Goal: Task Accomplishment & Management: Manage account settings

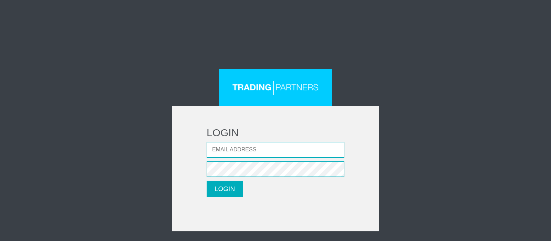
click at [233, 149] on input "Email address" at bounding box center [276, 150] width 138 height 16
type input "[EMAIL_ADDRESS][DOMAIN_NAME]"
click at [207, 181] on button "LOGIN" at bounding box center [225, 189] width 36 height 16
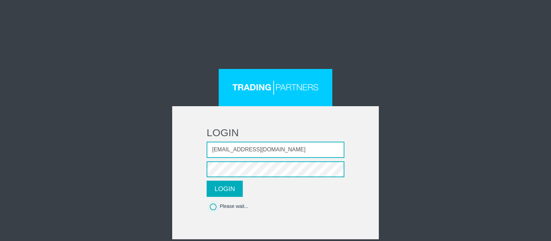
drag, startPoint x: 486, startPoint y: 1, endPoint x: 510, endPoint y: 118, distance: 120.1
click at [510, 118] on div "LOGIN Email address bradleywheeler77@gmail.com Password LOGIN Please wait..." at bounding box center [275, 85] width 551 height 170
click at [233, 189] on button "LOGIN" at bounding box center [225, 189] width 36 height 16
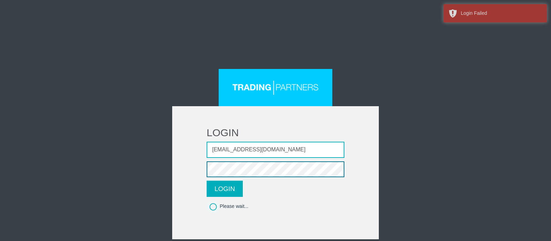
click at [207, 181] on button "LOGIN" at bounding box center [225, 189] width 36 height 16
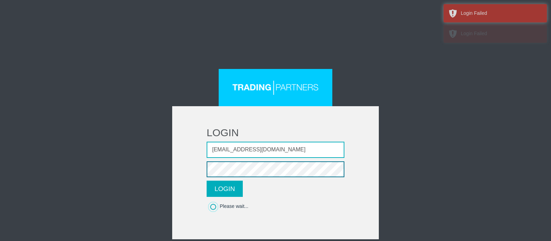
click at [207, 181] on button "LOGIN" at bounding box center [225, 189] width 36 height 16
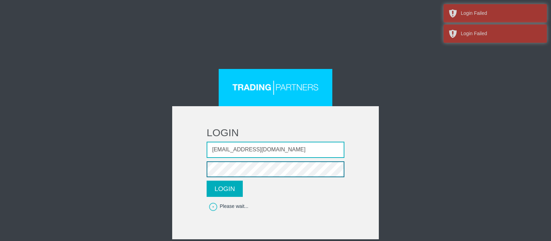
click at [207, 181] on button "LOGIN" at bounding box center [225, 189] width 36 height 16
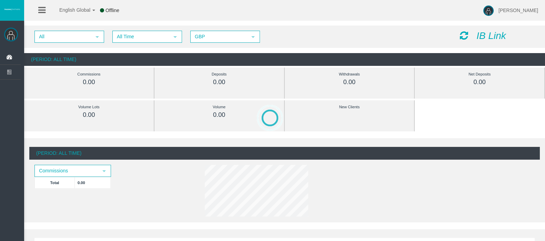
click at [490, 37] on icon "IB Link" at bounding box center [491, 35] width 30 height 11
